Goal: Task Accomplishment & Management: Manage account settings

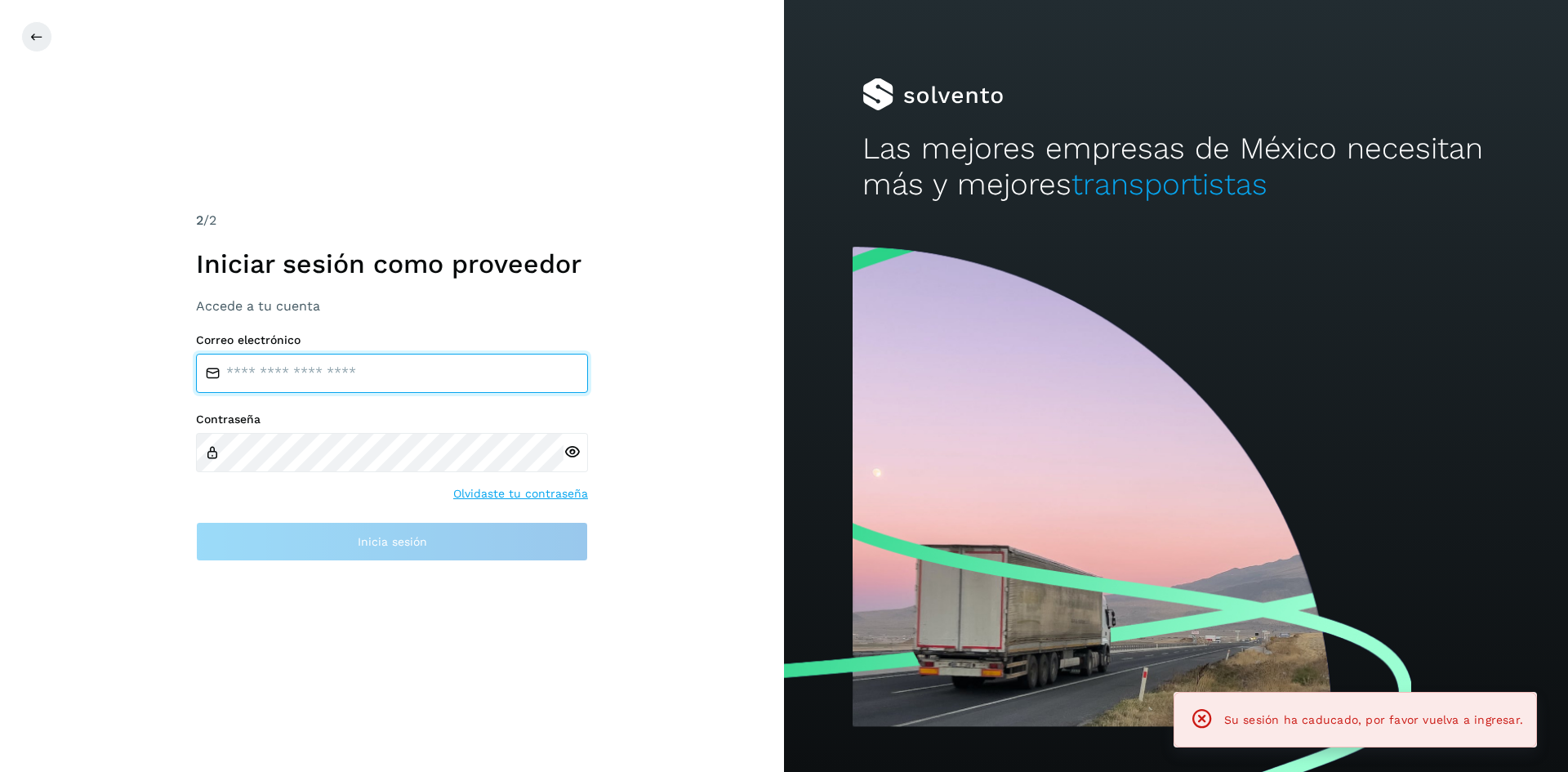
type input "**********"
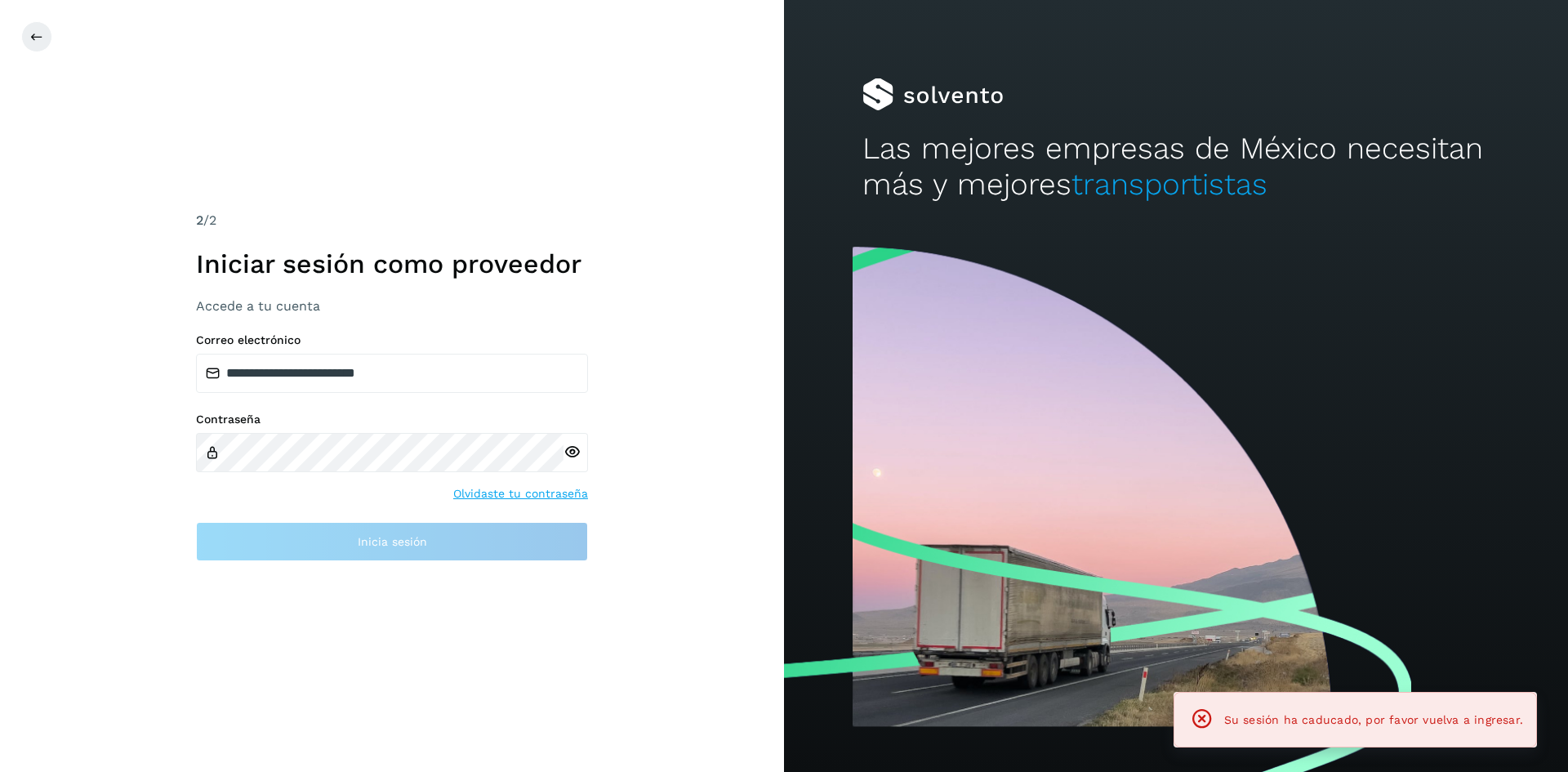
click at [534, 566] on div "**********" at bounding box center [392, 386] width 784 height 772
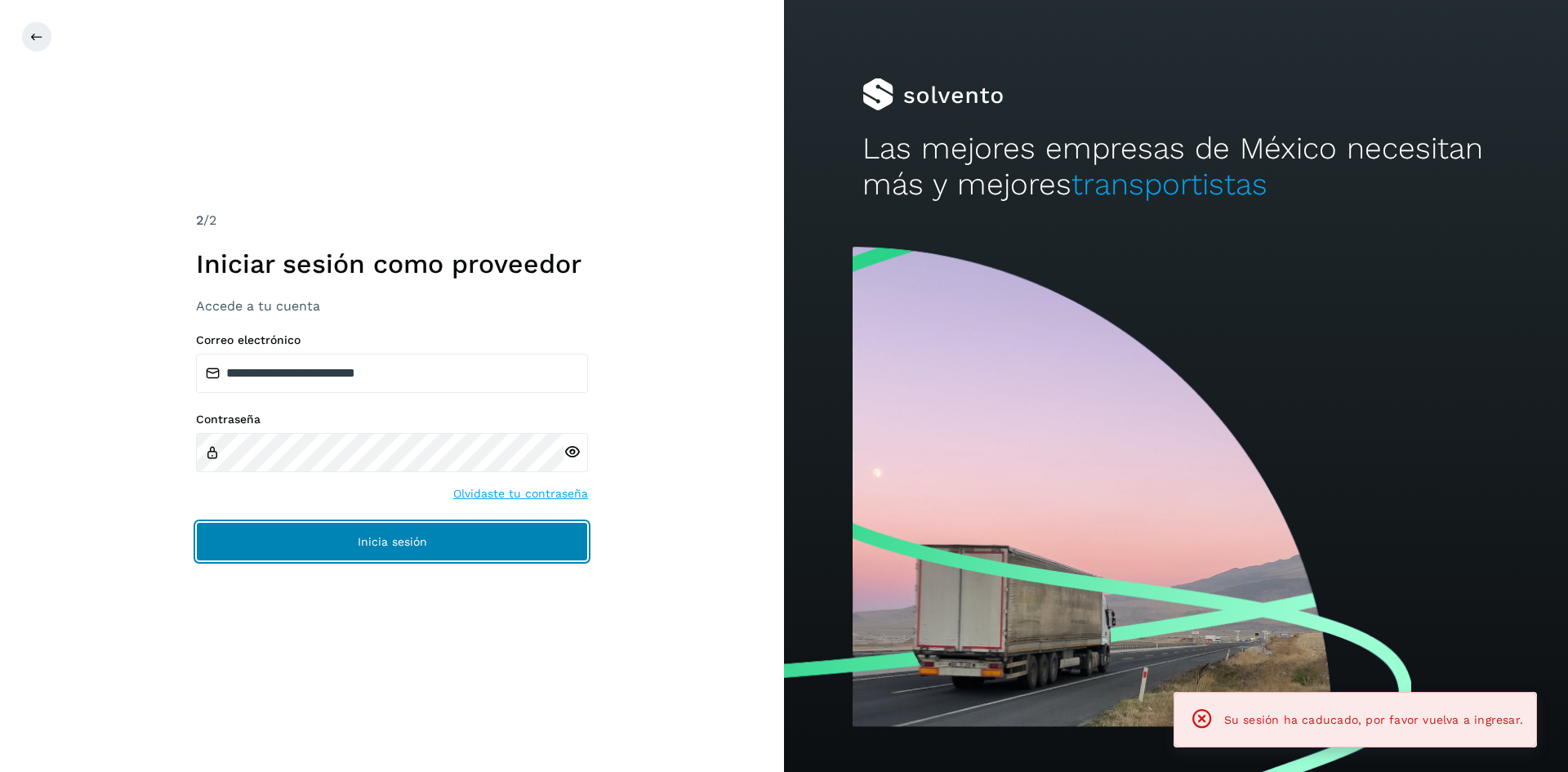
click at [513, 558] on button "Inicia sesión" at bounding box center [392, 541] width 392 height 39
